Goal: Task Accomplishment & Management: Manage account settings

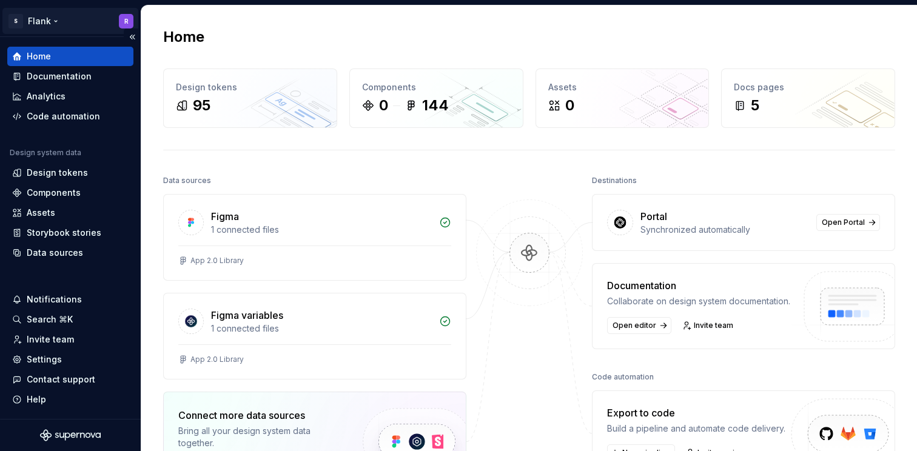
click at [37, 16] on html "S Flank R Home Documentation Analytics Code automation Design system data Desig…" at bounding box center [458, 225] width 917 height 451
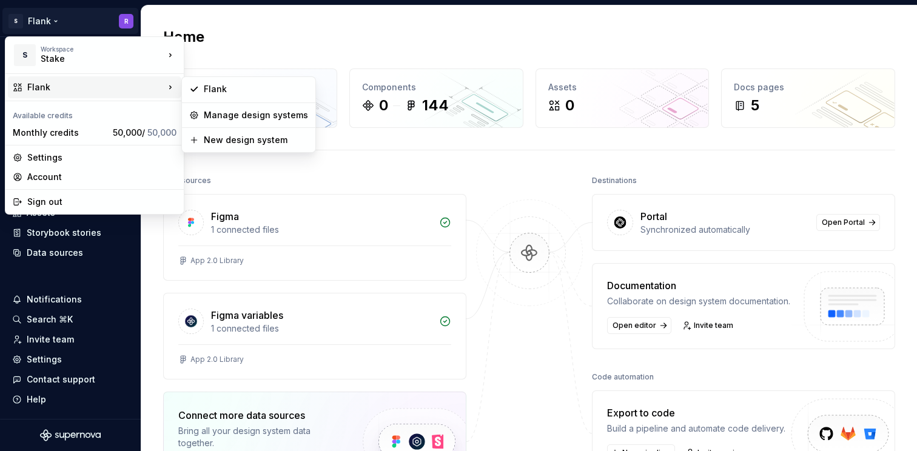
click at [62, 89] on div "Flank" at bounding box center [95, 87] width 137 height 12
click at [224, 88] on div "Flank" at bounding box center [256, 89] width 104 height 12
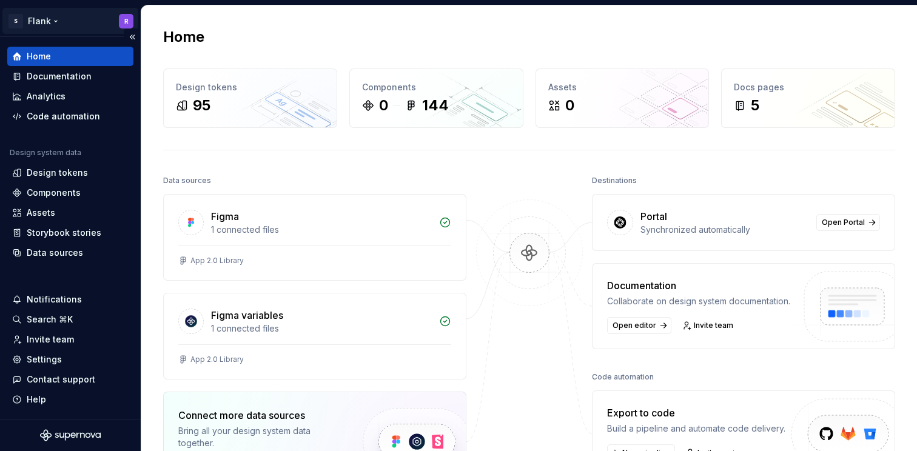
click at [45, 21] on html "S Flank R Home Documentation Analytics Code automation Design system data Desig…" at bounding box center [458, 225] width 917 height 451
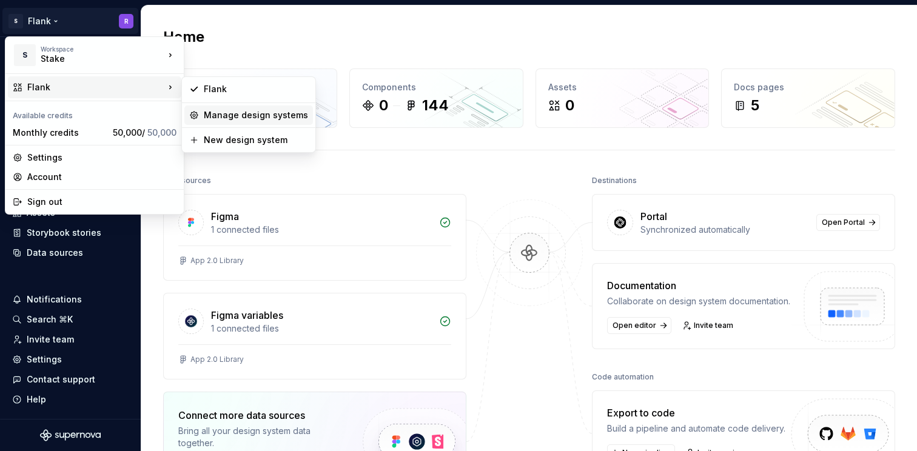
click at [256, 117] on div "Manage design systems" at bounding box center [256, 115] width 104 height 12
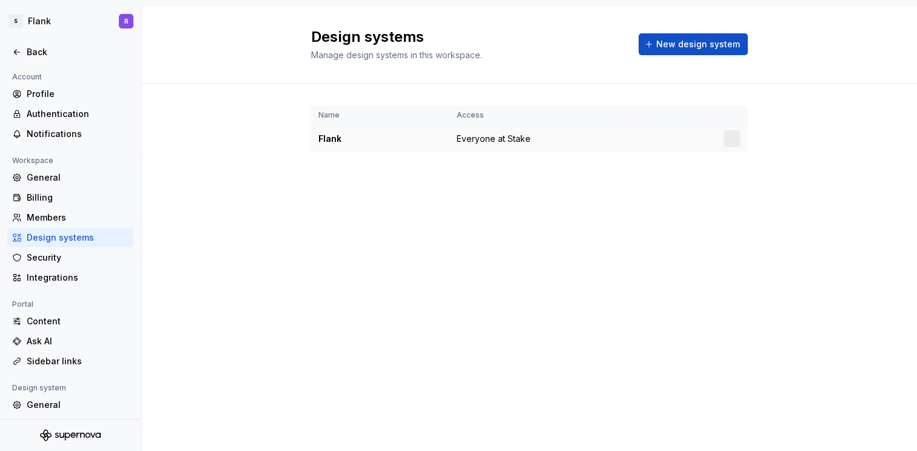
click at [330, 139] on div "Flank" at bounding box center [380, 139] width 124 height 12
drag, startPoint x: 330, startPoint y: 139, endPoint x: 341, endPoint y: 138, distance: 11.5
click at [330, 139] on div "Flank" at bounding box center [380, 139] width 124 height 12
click at [732, 138] on div at bounding box center [731, 138] width 17 height 17
click at [734, 136] on html "S Flank R Back Account Profile Authentication Notifications Workspace General B…" at bounding box center [458, 225] width 917 height 451
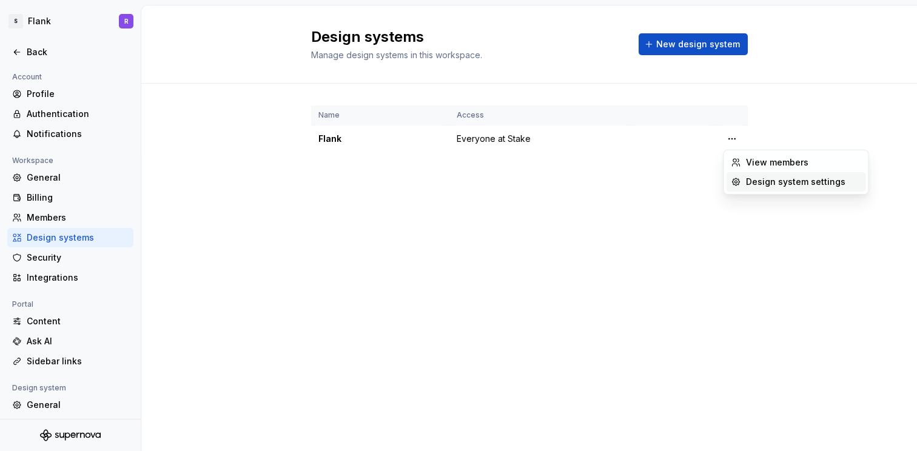
click at [755, 183] on div "Design system settings" at bounding box center [803, 182] width 115 height 12
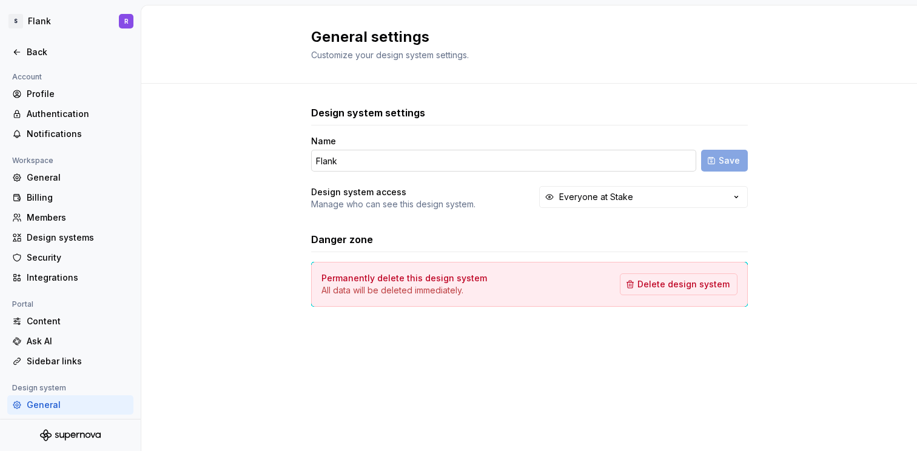
click at [348, 164] on input "Flank" at bounding box center [503, 161] width 385 height 22
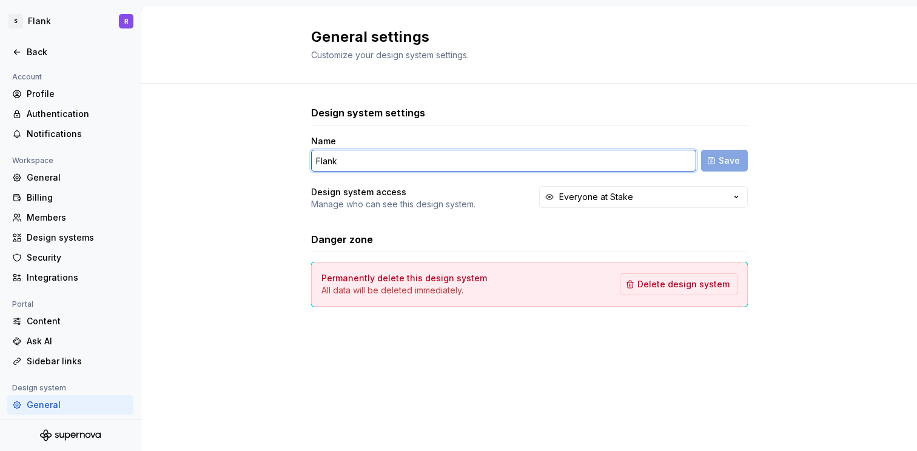
click at [348, 164] on input "Flank" at bounding box center [503, 161] width 385 height 22
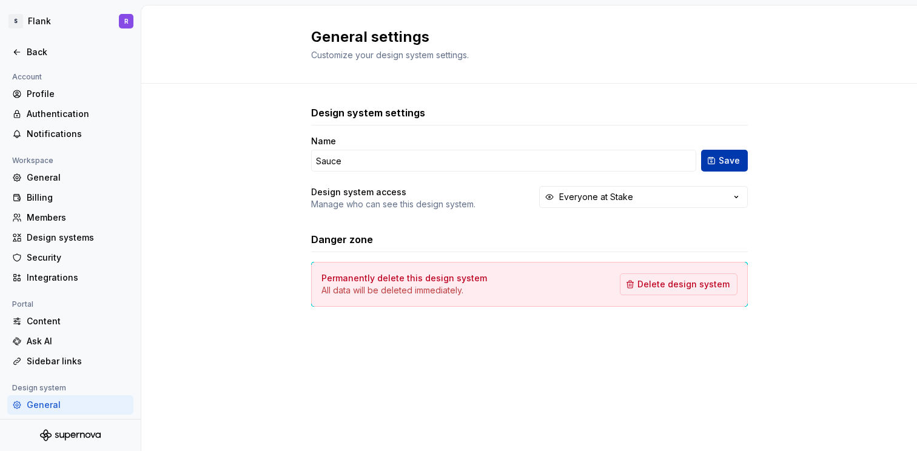
click at [746, 164] on form "Name Sauce Save" at bounding box center [529, 153] width 437 height 36
click at [730, 162] on span "Save" at bounding box center [729, 161] width 21 height 12
click at [55, 218] on div "Members" at bounding box center [78, 218] width 102 height 12
type input "Sauce"
click at [74, 216] on div "Members" at bounding box center [78, 218] width 102 height 12
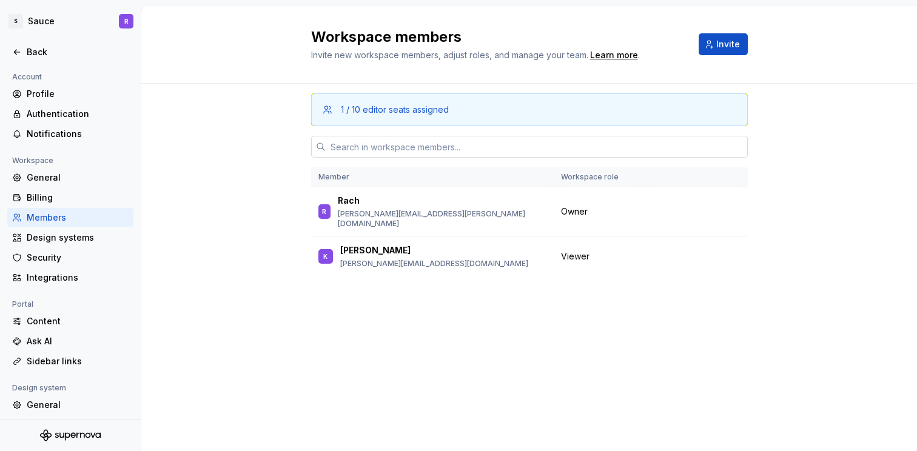
click at [404, 145] on input "text" at bounding box center [537, 147] width 422 height 22
click at [738, 43] on span "Invite" at bounding box center [728, 44] width 24 height 12
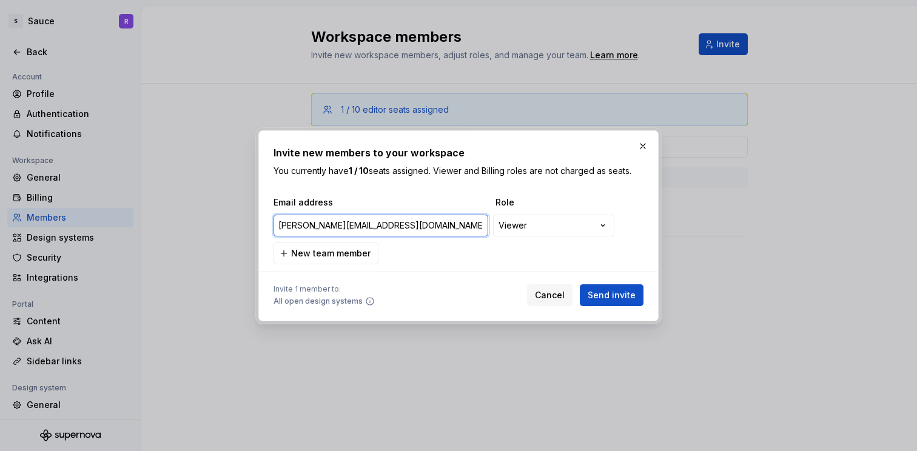
click at [305, 226] on input "[PERSON_NAME][EMAIL_ADDRESS][DOMAIN_NAME]" at bounding box center [380, 226] width 215 height 22
type input "[EMAIL_ADDRESS][PERSON_NAME][DOMAIN_NAME]"
click at [509, 223] on div "**********" at bounding box center [458, 225] width 917 height 451
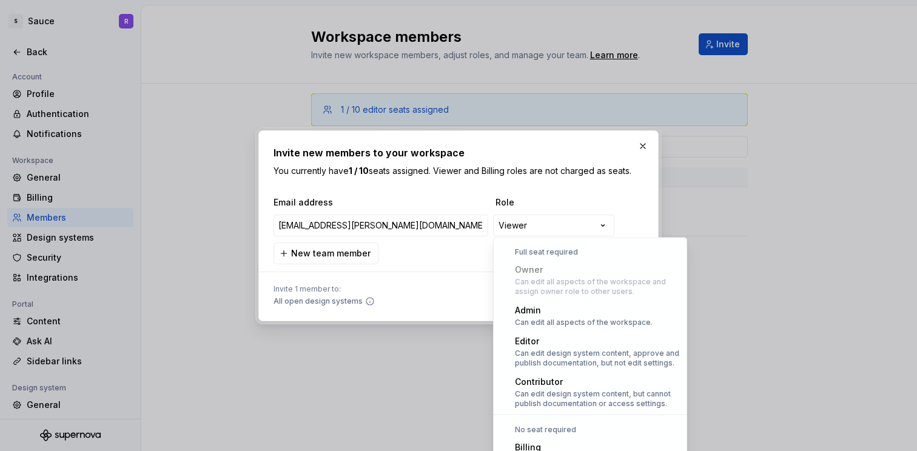
select select "*******"
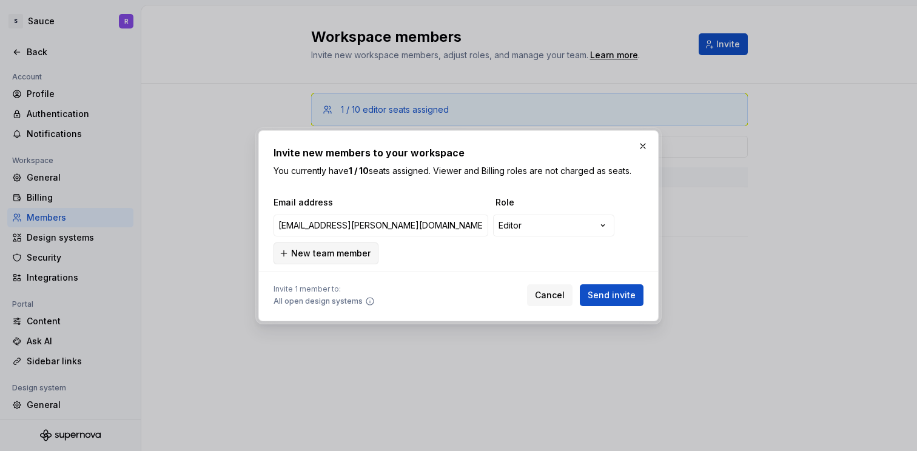
click at [331, 259] on button "New team member" at bounding box center [325, 254] width 105 height 22
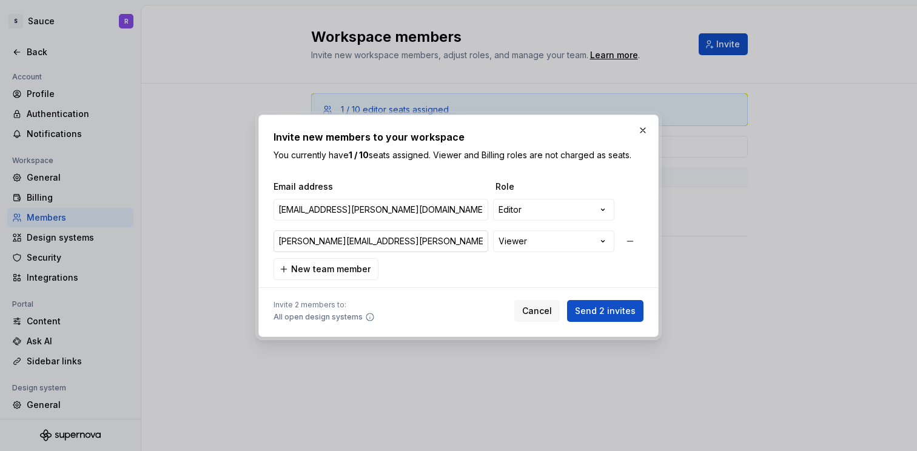
click at [280, 239] on input "[PERSON_NAME][EMAIL_ADDRESS][PERSON_NAME][DOMAIN_NAME]" at bounding box center [380, 241] width 215 height 22
type input "[PERSON_NAME][EMAIL_ADDRESS][PERSON_NAME][DOMAIN_NAME]"
click at [619, 316] on span "Send 2 invites" at bounding box center [605, 311] width 61 height 12
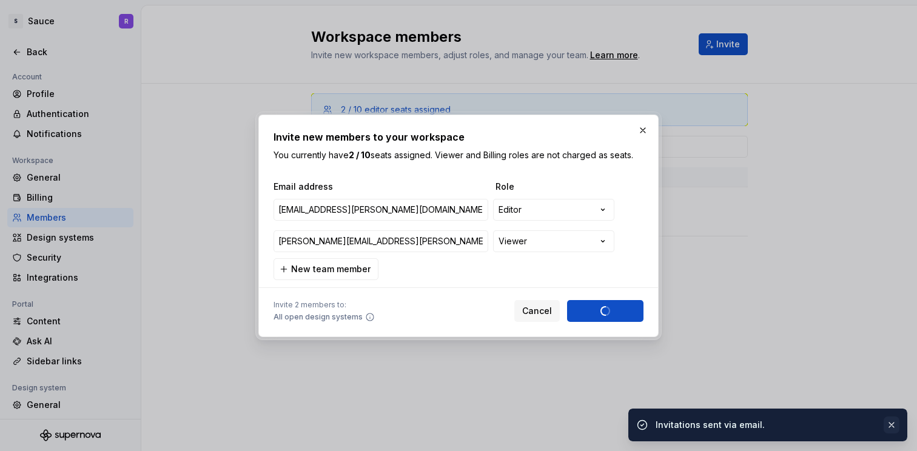
click at [894, 425] on button "button" at bounding box center [892, 425] width 16 height 17
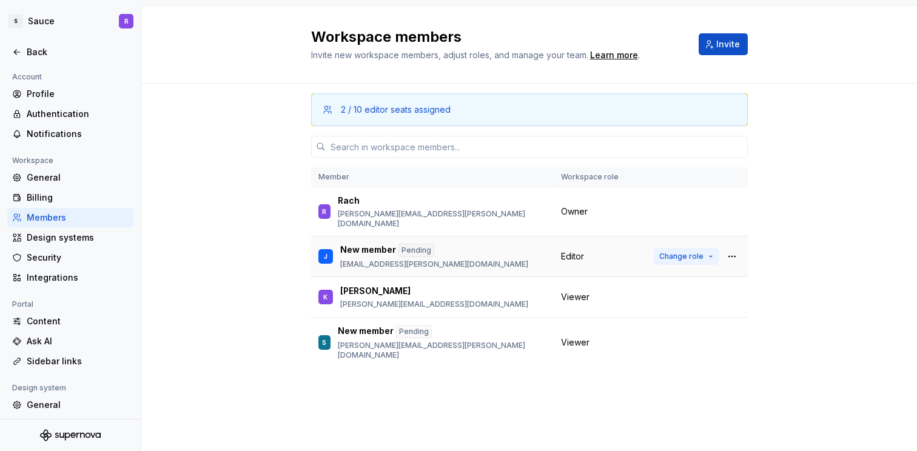
click at [702, 252] on span "Change role" at bounding box center [681, 257] width 44 height 10
click at [713, 300] on td "Change role" at bounding box center [696, 297] width 101 height 41
click at [704, 292] on button "Change role" at bounding box center [686, 297] width 65 height 17
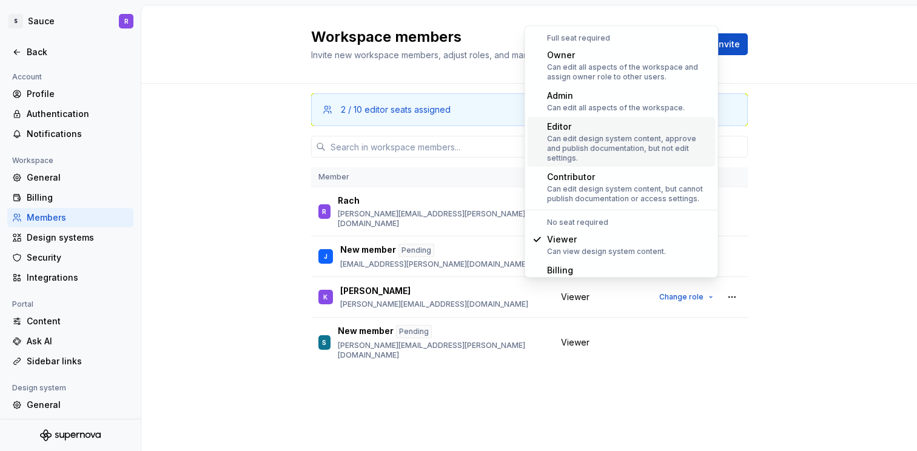
click at [637, 141] on div "Can edit design system content, approve and publish documentation, but not edit…" at bounding box center [629, 148] width 164 height 29
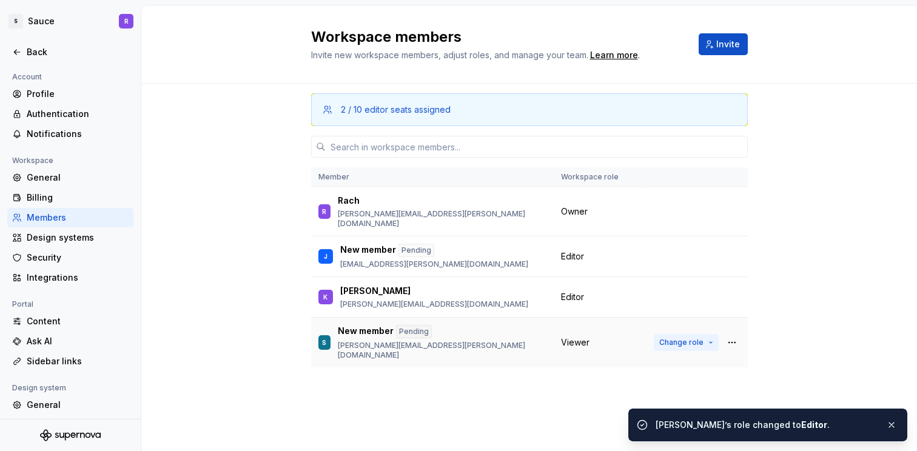
click at [705, 334] on button "Change role" at bounding box center [686, 342] width 65 height 17
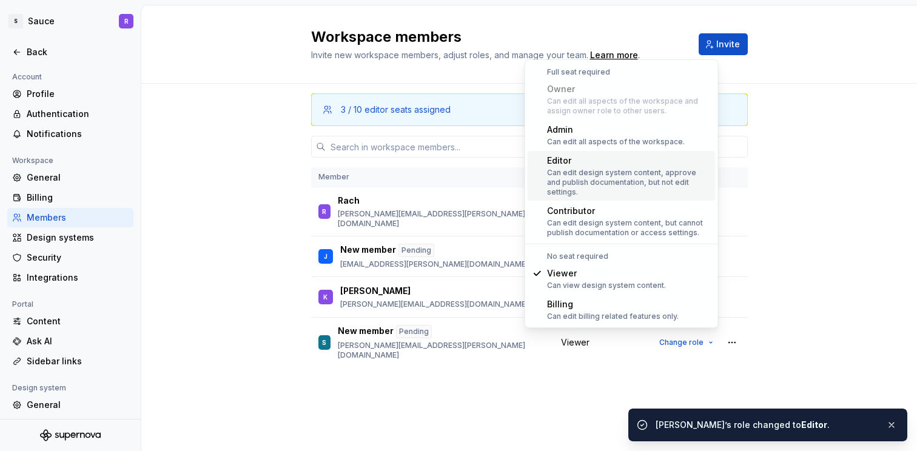
click at [620, 175] on div "Can edit design system content, approve and publish documentation, but not edit…" at bounding box center [629, 182] width 164 height 29
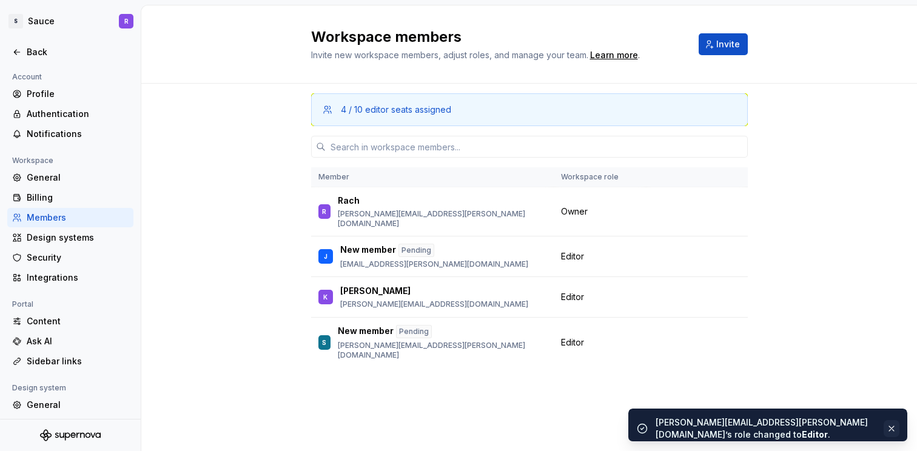
click at [890, 428] on button "button" at bounding box center [892, 428] width 16 height 17
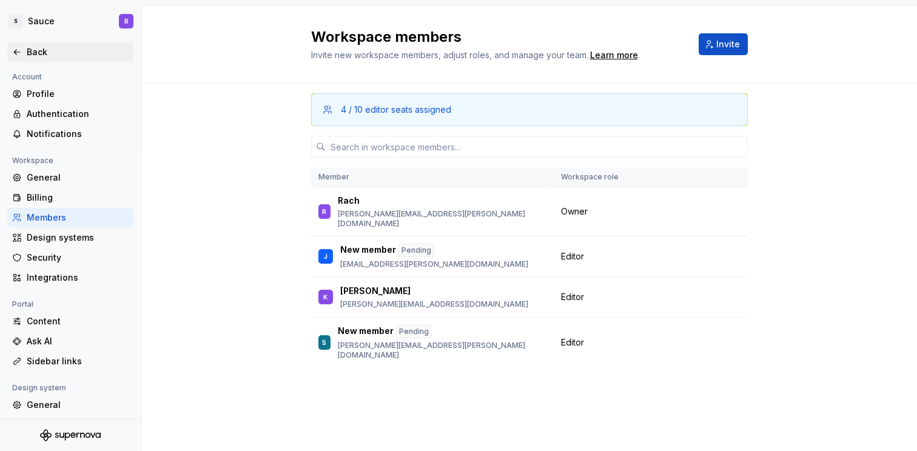
click at [24, 41] on div at bounding box center [70, 39] width 141 height 5
click at [18, 52] on icon at bounding box center [17, 52] width 10 height 10
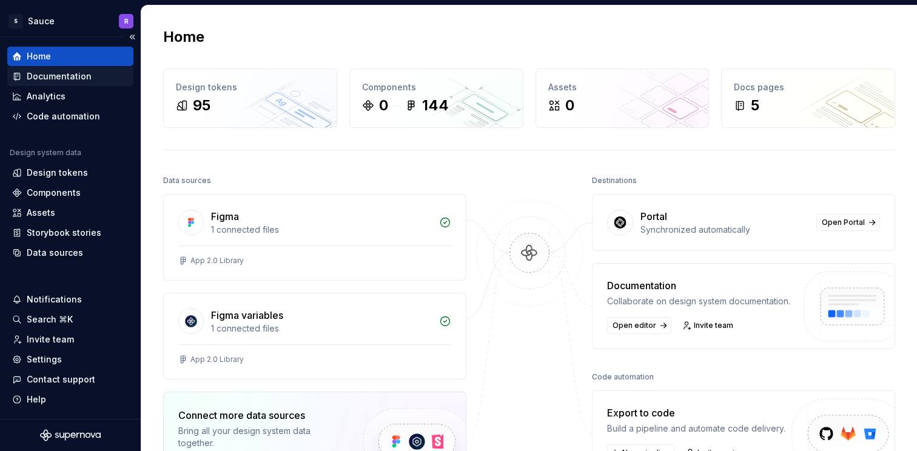
click at [58, 82] on div "Documentation" at bounding box center [70, 76] width 126 height 19
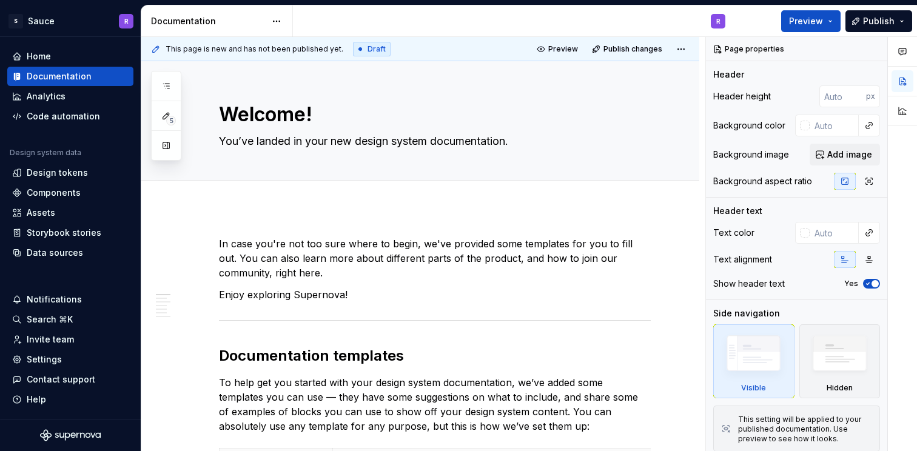
type textarea "*"
